Goal: Check status: Check status

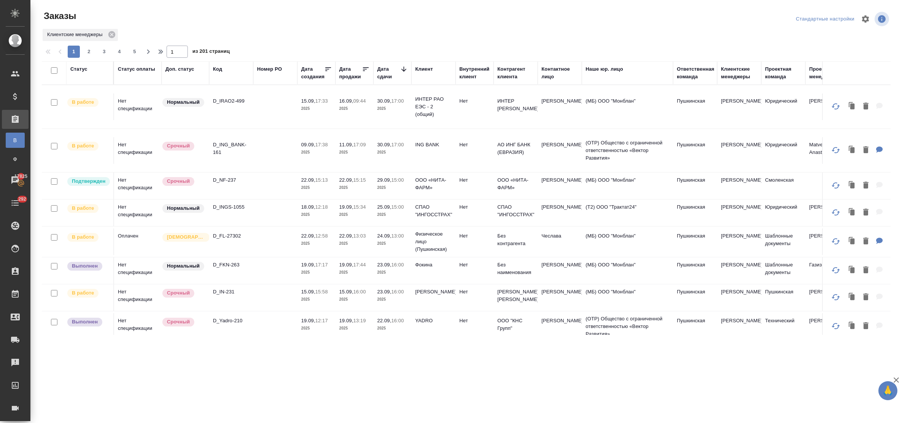
scroll to position [48, 0]
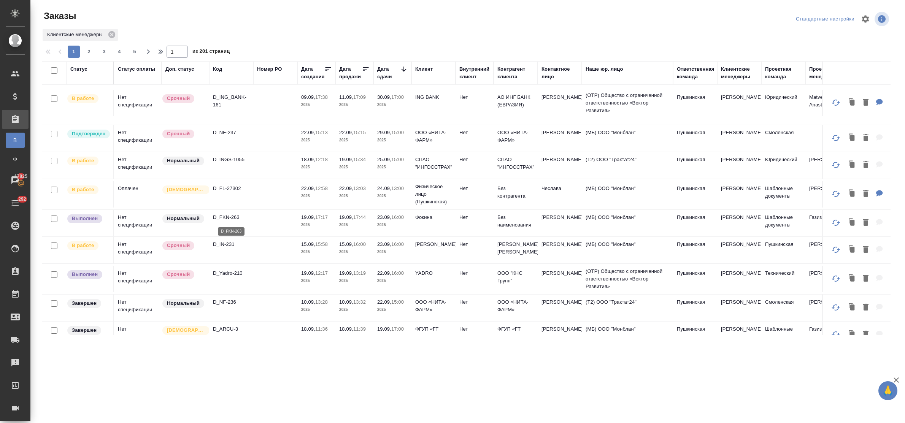
click at [228, 216] on p "D_FKN-263" at bounding box center [231, 218] width 37 height 8
click at [232, 272] on p "D_Yadro-210" at bounding box center [231, 274] width 37 height 8
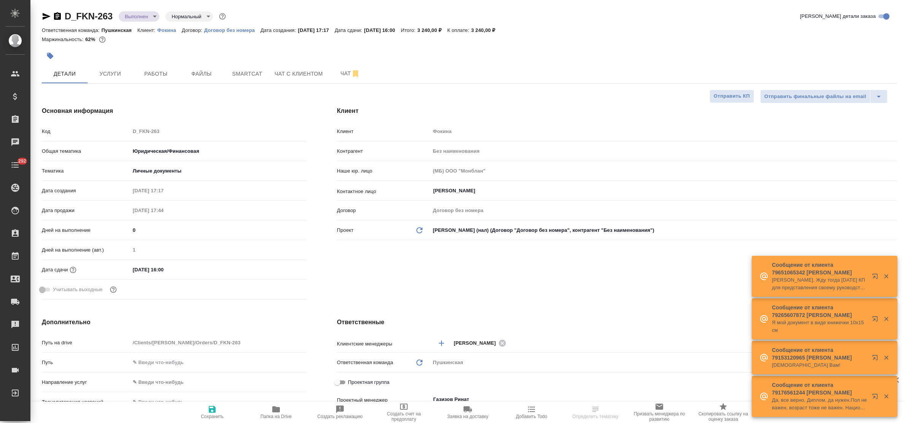
select select "RU"
type textarea "x"
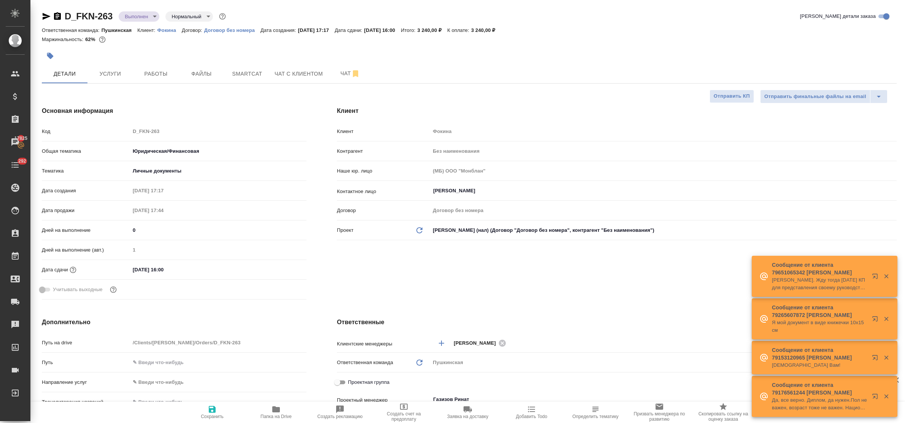
type textarea "x"
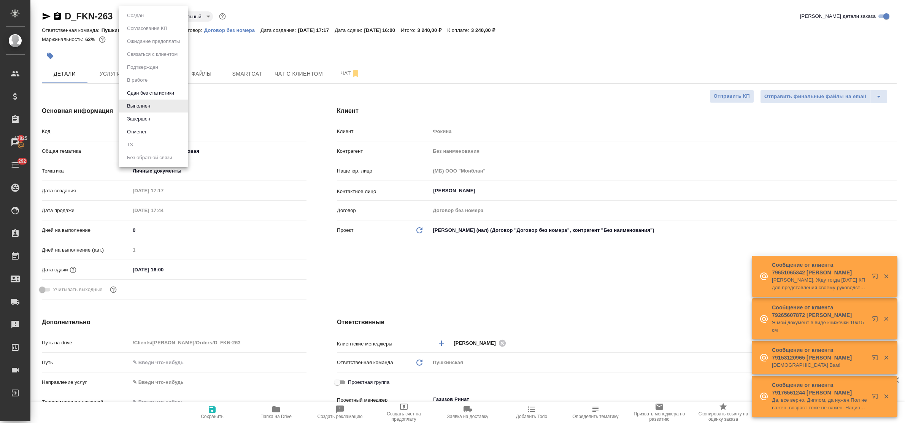
click at [133, 14] on body "🙏 .cls-1 fill:#fff; AWATERA Bulakhova Elena Клиенты Спецификации Заказы 17825 Ч…" at bounding box center [452, 211] width 905 height 423
click at [154, 118] on li "Завершен" at bounding box center [154, 119] width 70 height 13
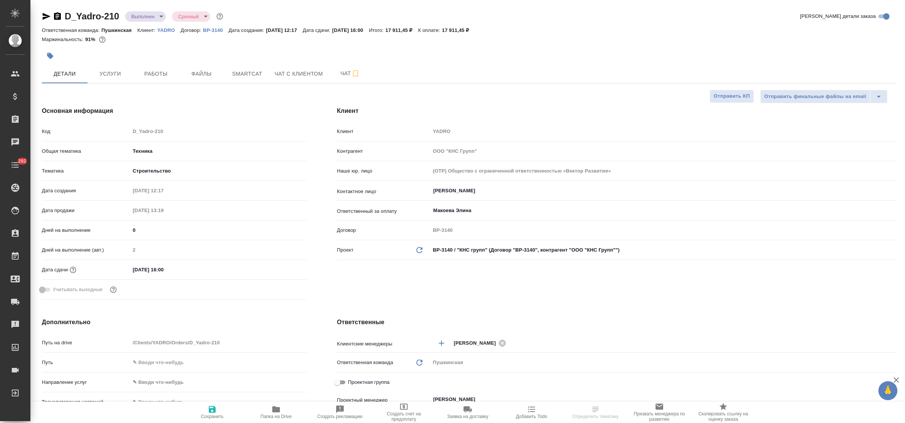
select select "RU"
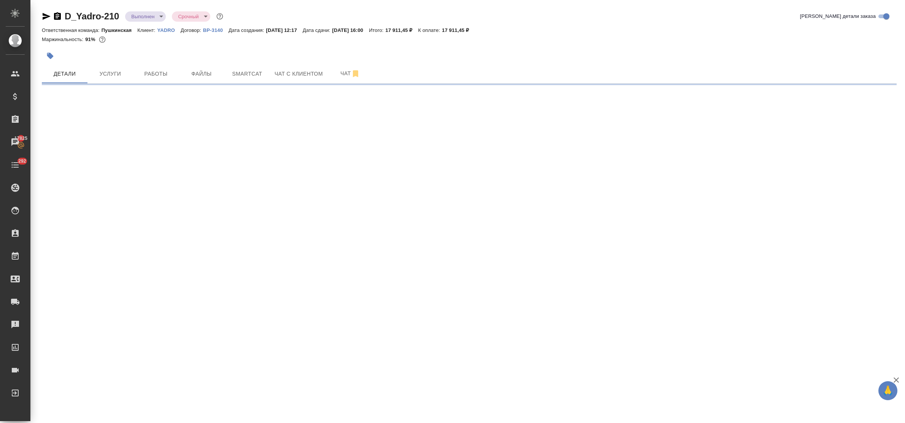
select select "RU"
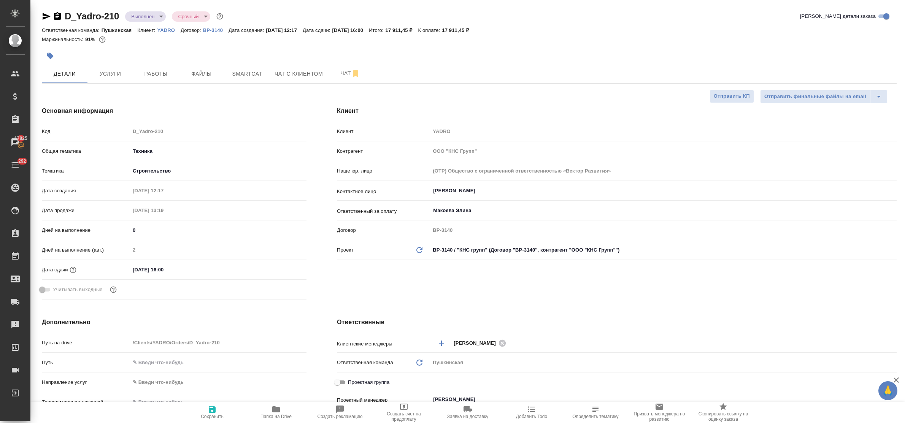
type textarea "x"
click at [111, 78] on span "Услуги" at bounding box center [110, 74] width 37 height 10
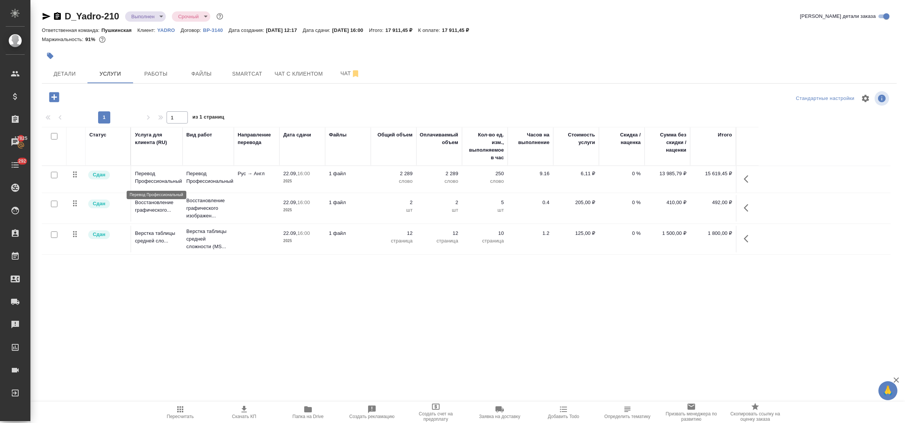
click at [158, 183] on p "Перевод Профессиональный" at bounding box center [157, 177] width 44 height 15
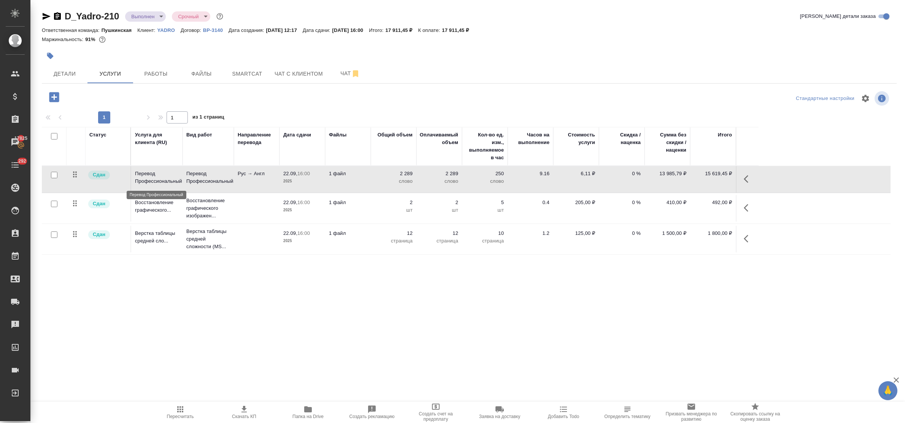
click at [158, 183] on p "Перевод Профессиональный" at bounding box center [157, 177] width 44 height 15
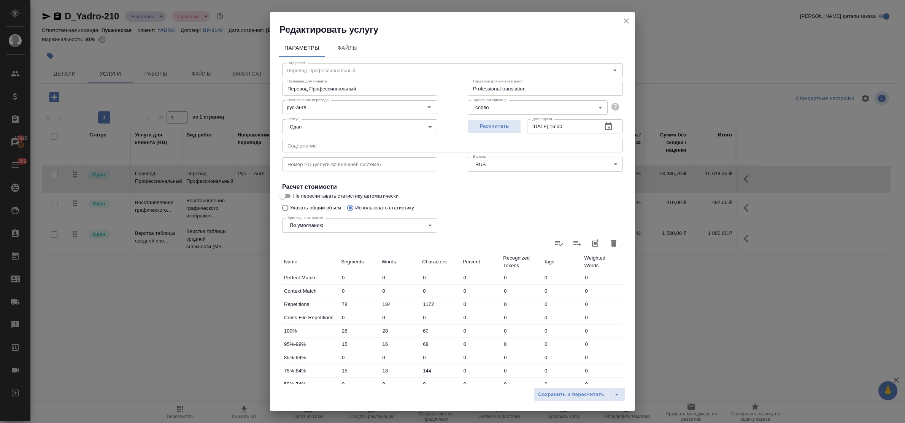
click at [427, 39] on div "Параметры Файлы" at bounding box center [452, 48] width 347 height 18
click at [354, 144] on input "text" at bounding box center [452, 146] width 341 height 14
paste input "2025_09_17 Russias GaAs project requirement list rem_IP_комм_ВГ"
type input "2025_09_17 Russias GaAs project requirement list rem_IP_комм_ВГ"
click at [549, 391] on span "Сохранить и пересчитать" at bounding box center [571, 395] width 66 height 9
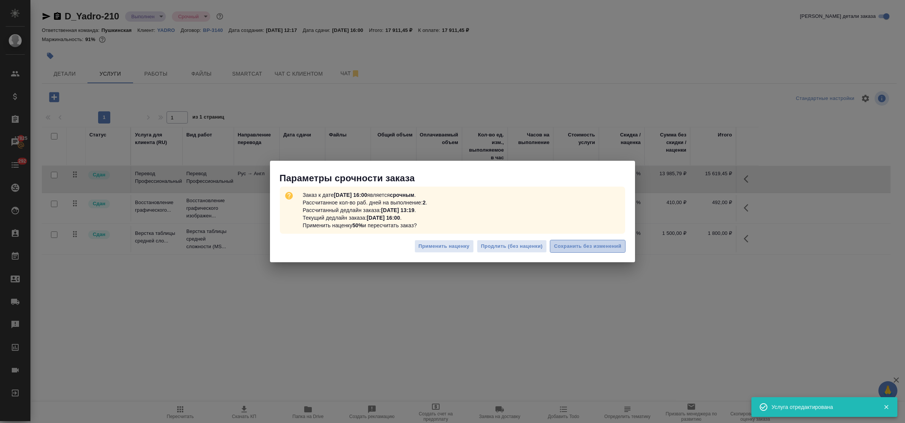
click at [620, 246] on span "Сохранить без изменений" at bounding box center [587, 246] width 67 height 9
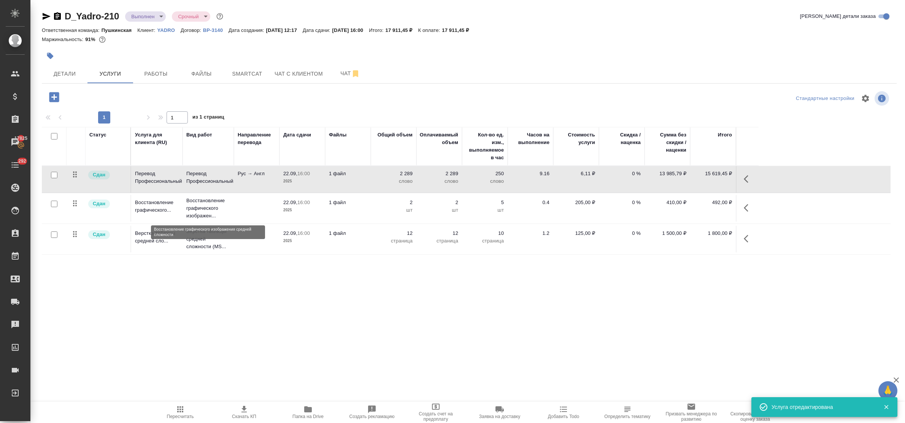
click at [202, 205] on table "Статус Услуга для клиента (RU) Вид работ Направление перевода Дата сдачи Файлы …" at bounding box center [466, 191] width 849 height 128
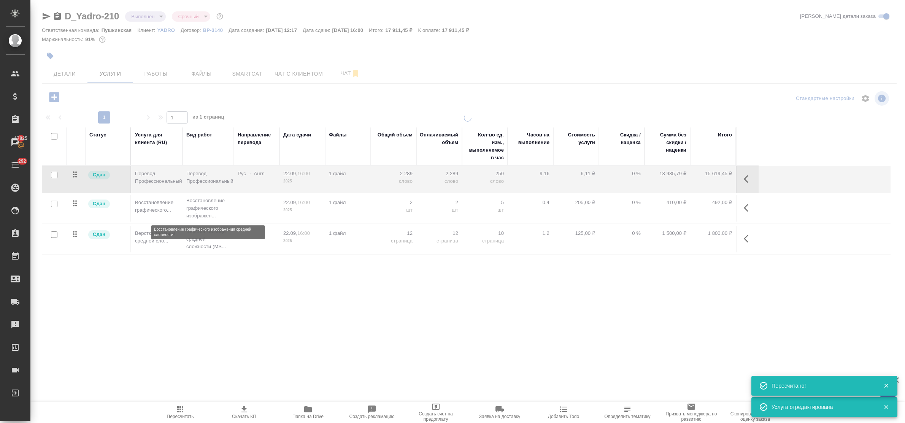
click at [202, 205] on div at bounding box center [467, 212] width 875 height 196
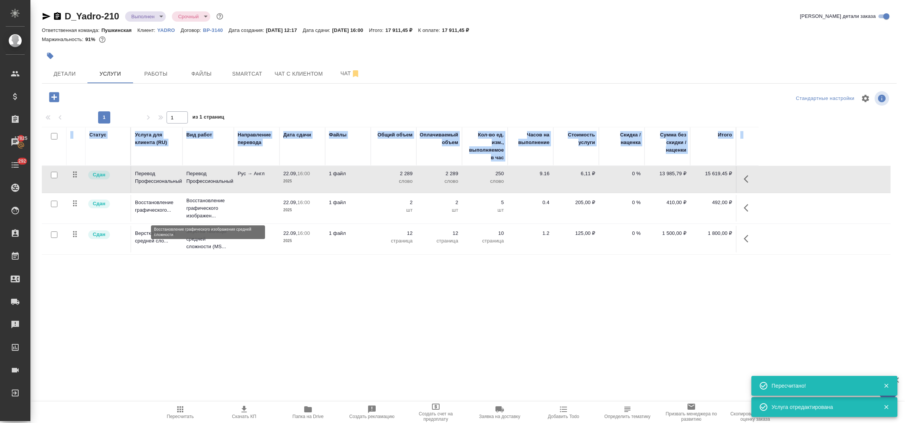
click at [194, 210] on p "Восстановление графического изображен..." at bounding box center [208, 208] width 44 height 23
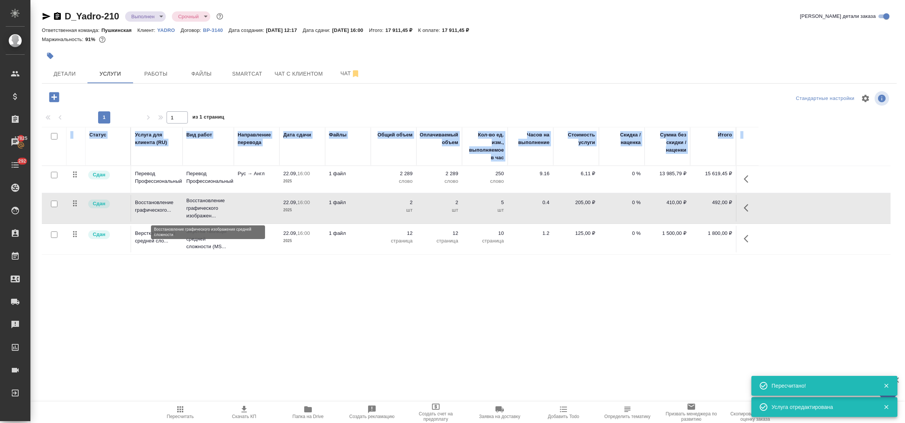
click at [194, 210] on p "Восстановление графического изображен..." at bounding box center [208, 208] width 44 height 23
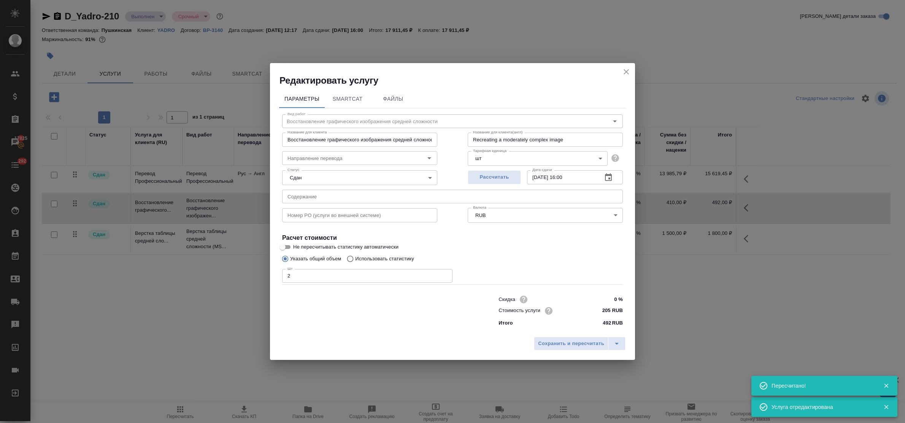
click at [330, 194] on input "text" at bounding box center [452, 197] width 341 height 14
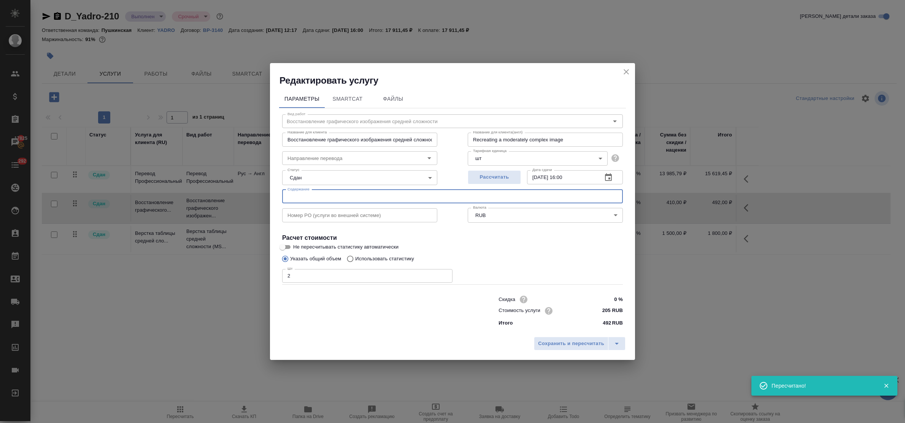
paste input "2025_09_17 Russias GaAs project requirement list rem_IP_комм_ВГ"
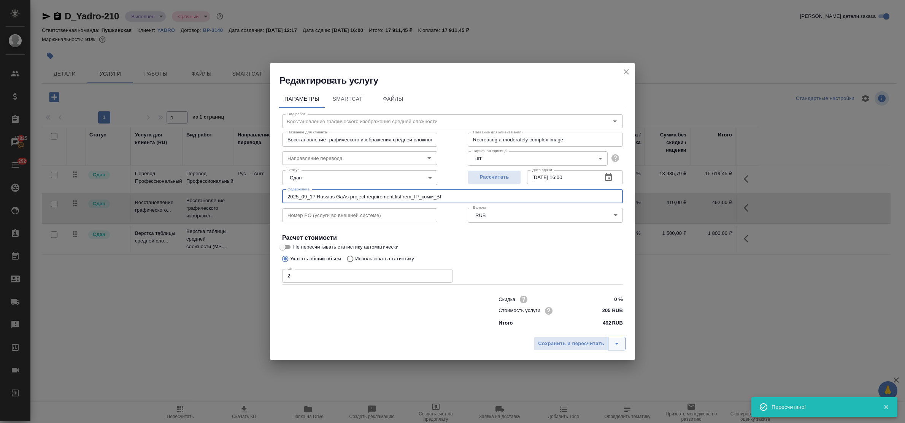
type input "2025_09_17 Russias GaAs project requirement list rem_IP_комм_ВГ"
click at [618, 343] on icon "split button" at bounding box center [617, 344] width 4 height 2
click at [591, 327] on li "Сохранить" at bounding box center [581, 327] width 92 height 12
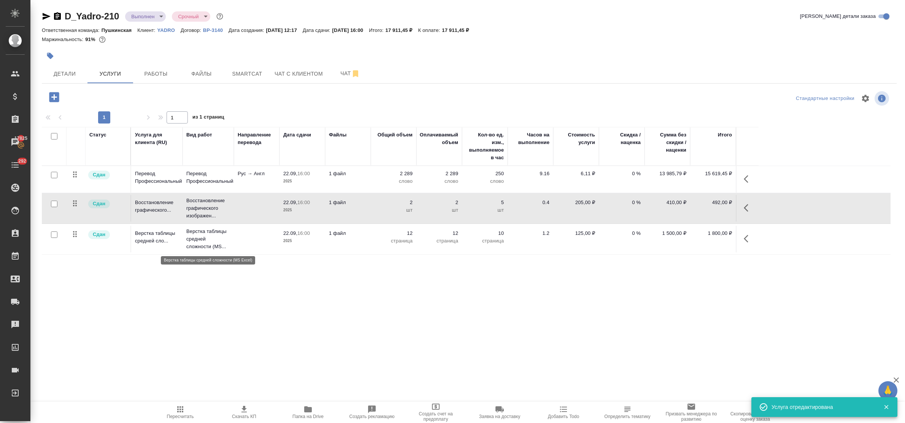
click at [199, 238] on p "Верстка таблицы средней сложности (MS..." at bounding box center [208, 239] width 44 height 23
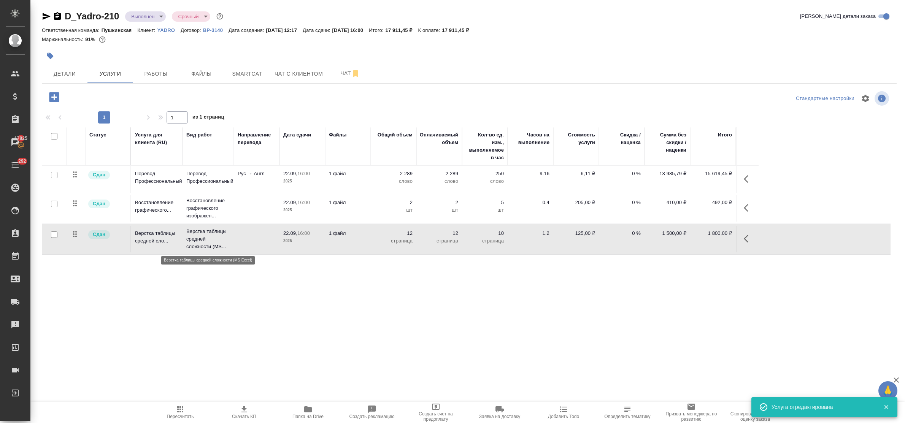
click at [199, 238] on p "Верстка таблицы средней сложности (MS..." at bounding box center [208, 239] width 44 height 23
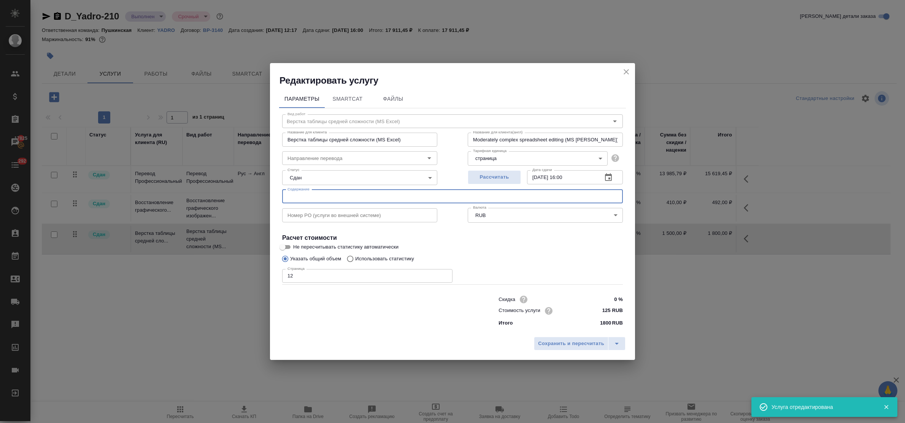
click at [296, 198] on input "text" at bounding box center [452, 197] width 341 height 14
paste input "2025_09_17 Russias GaAs project requirement list rem_IP_комм_ВГ"
type input "2025_09_17 Russias GaAs project requirement list rem_IP_комм_ВГ"
click at [615, 343] on icon "split button" at bounding box center [616, 343] width 9 height 9
click at [594, 332] on li "Сохранить" at bounding box center [581, 327] width 92 height 12
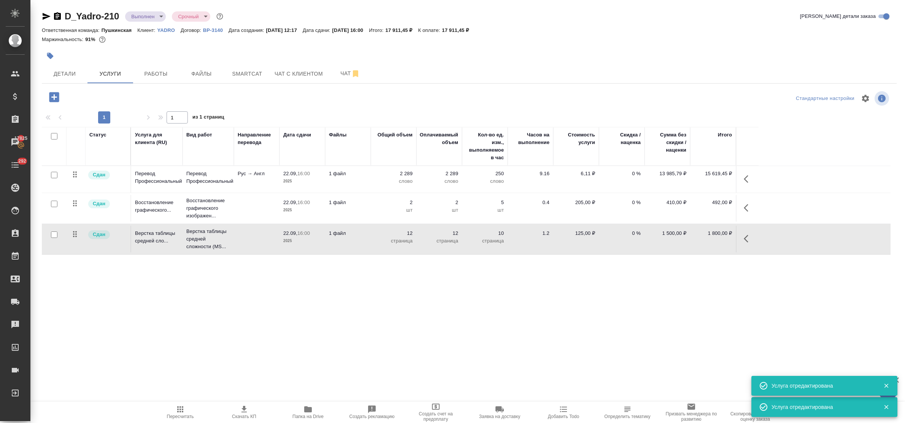
click at [153, 20] on body "🙏 .cls-1 fill:#fff; AWATERA Bulakhova Elena Клиенты Спецификации Заказы 17825 Ч…" at bounding box center [452, 211] width 905 height 423
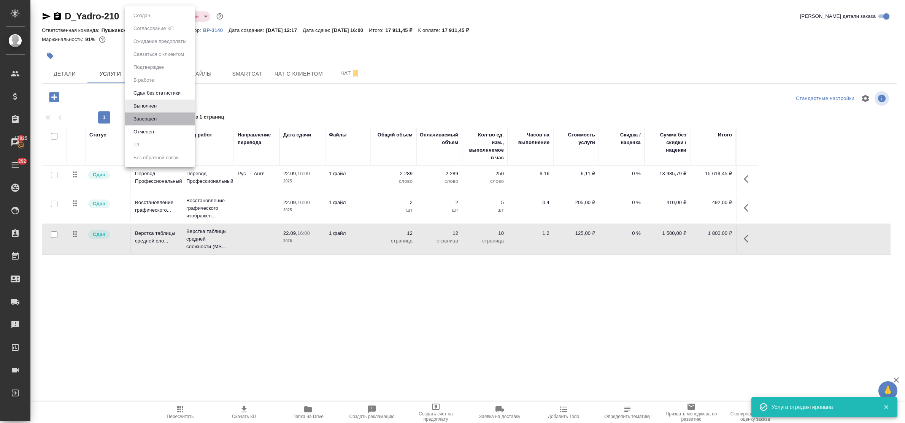
click at [168, 121] on li "Завершен" at bounding box center [160, 119] width 70 height 13
